Goal: Task Accomplishment & Management: Use online tool/utility

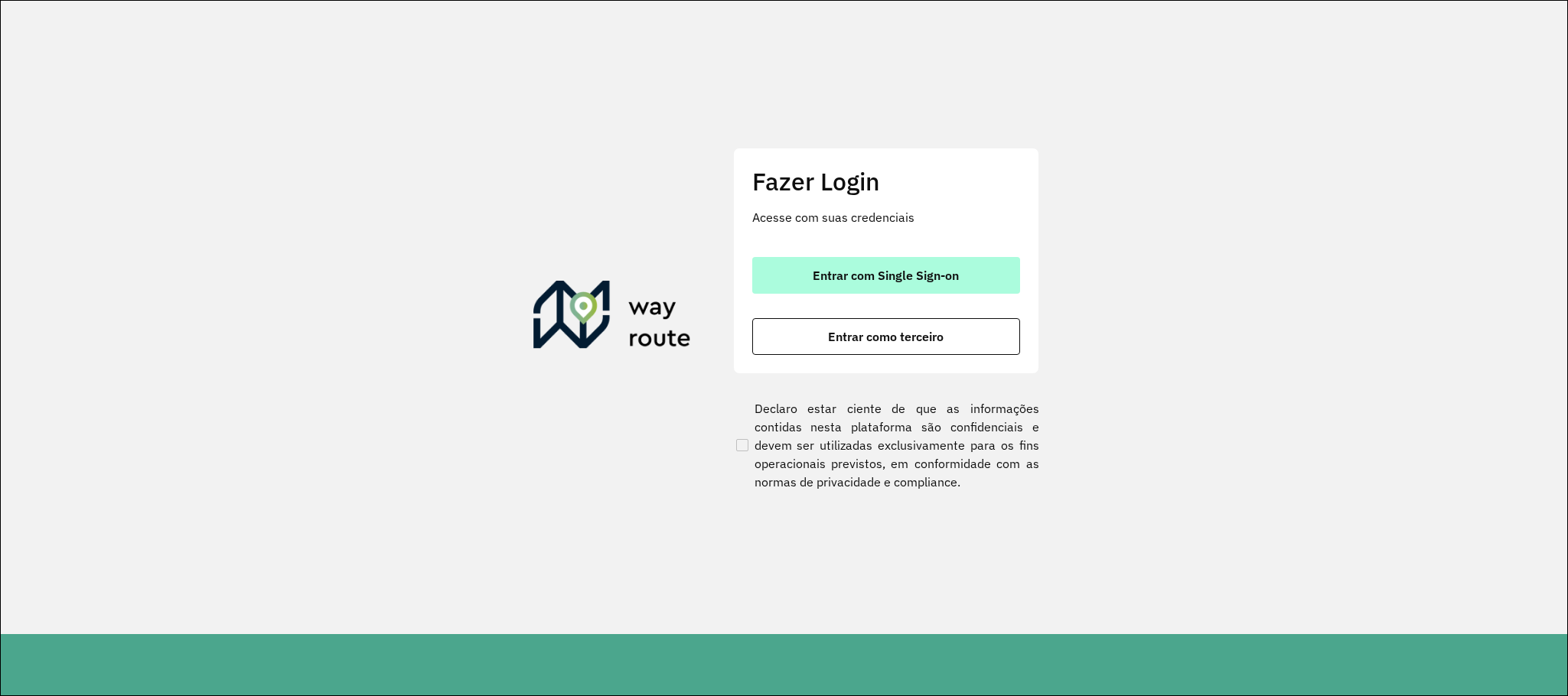
click at [921, 262] on button "Entrar com Single Sign-on" at bounding box center [886, 275] width 268 height 37
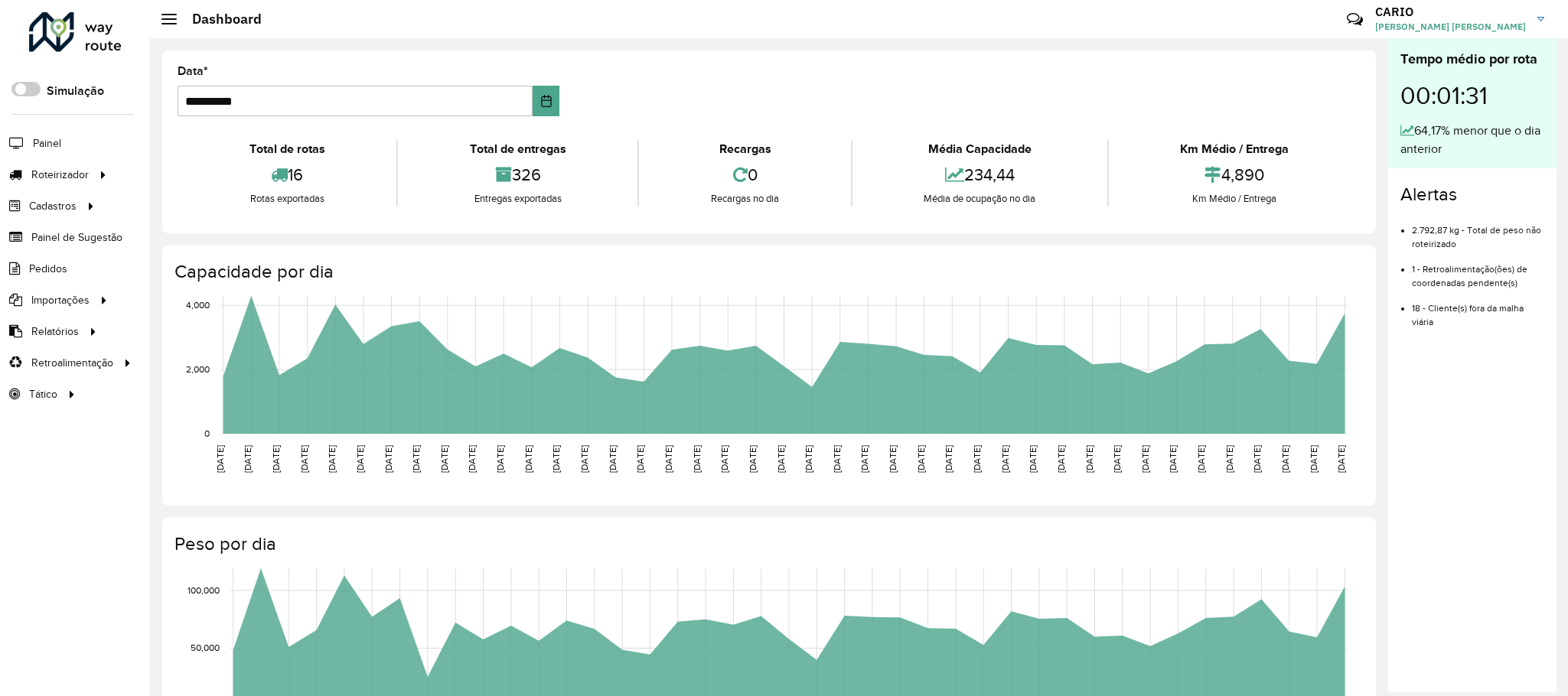
drag, startPoint x: 1015, startPoint y: 165, endPoint x: 933, endPoint y: 170, distance: 82.2
click at [958, 165] on div "234,44" at bounding box center [980, 175] width 247 height 33
